Goal: Transaction & Acquisition: Purchase product/service

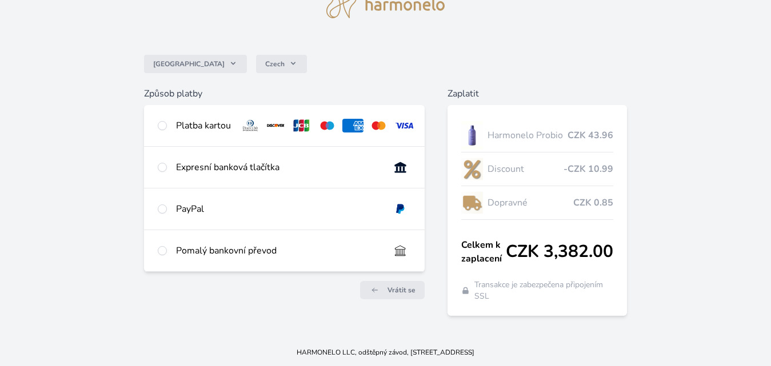
scroll to position [55, 0]
click at [160, 128] on input "radio" at bounding box center [162, 126] width 9 height 9
radio input "true"
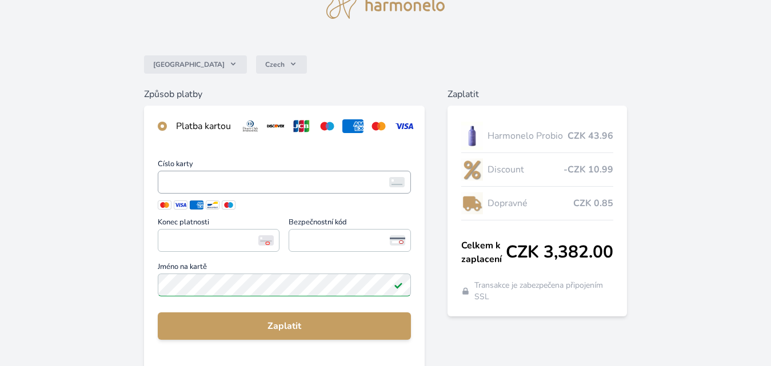
click at [402, 187] on img at bounding box center [396, 182] width 15 height 10
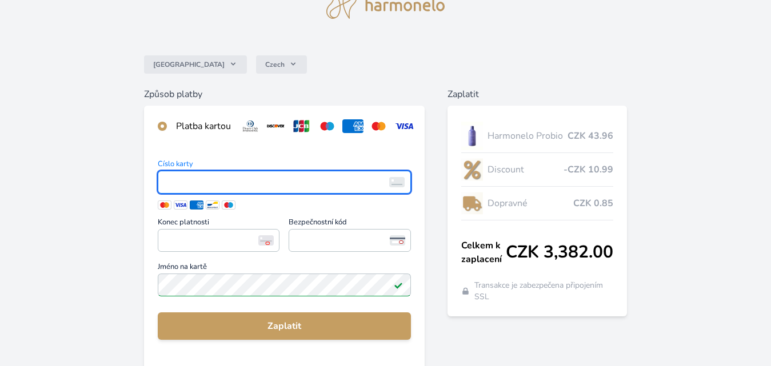
scroll to position [57, 0]
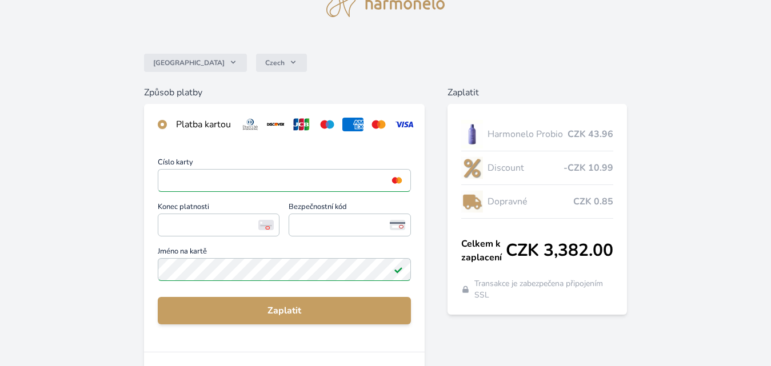
drag, startPoint x: 188, startPoint y: 242, endPoint x: 119, endPoint y: 223, distance: 71.8
drag, startPoint x: 119, startPoint y: 223, endPoint x: 398, endPoint y: 58, distance: 323.9
drag, startPoint x: 398, startPoint y: 58, endPoint x: 650, endPoint y: 88, distance: 253.7
click at [271, 239] on label "Konec platnosti <p>Your browser does not support iframes.</p>" at bounding box center [219, 220] width 122 height 35
drag, startPoint x: 320, startPoint y: 227, endPoint x: 504, endPoint y: 161, distance: 194.9
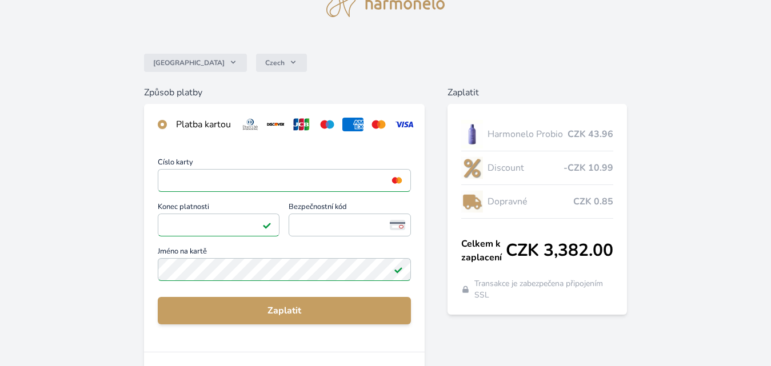
click at [504, 161] on div "Česko Czech Způsob platby Platba kartou Číslo karty <p>Your browser does not su…" at bounding box center [385, 240] width 771 height 594
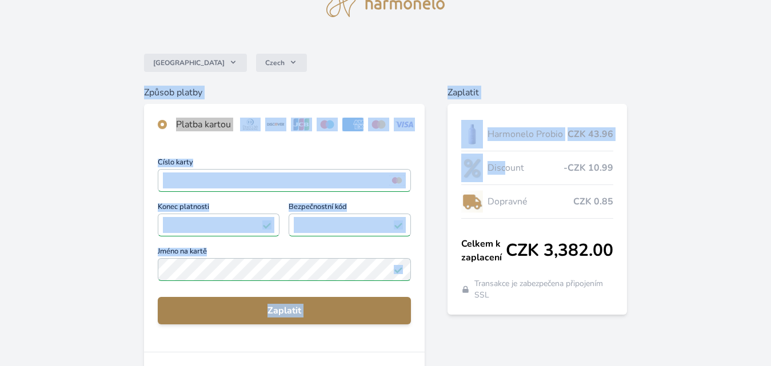
click at [290, 318] on span "Zaplatit" at bounding box center [284, 311] width 235 height 14
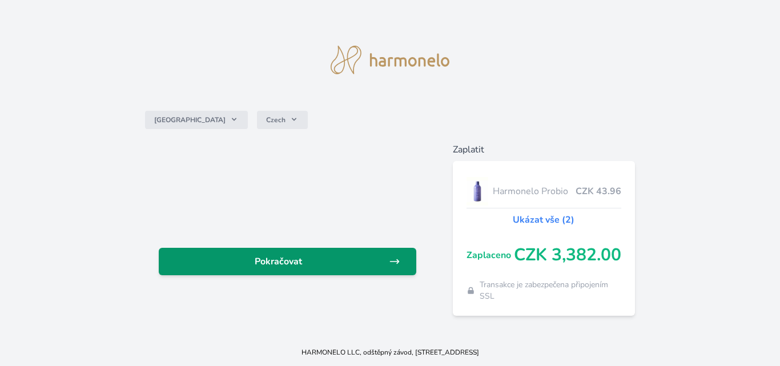
click at [289, 255] on span "Pokračovat" at bounding box center [278, 262] width 220 height 14
